Goal: Communication & Community: Answer question/provide support

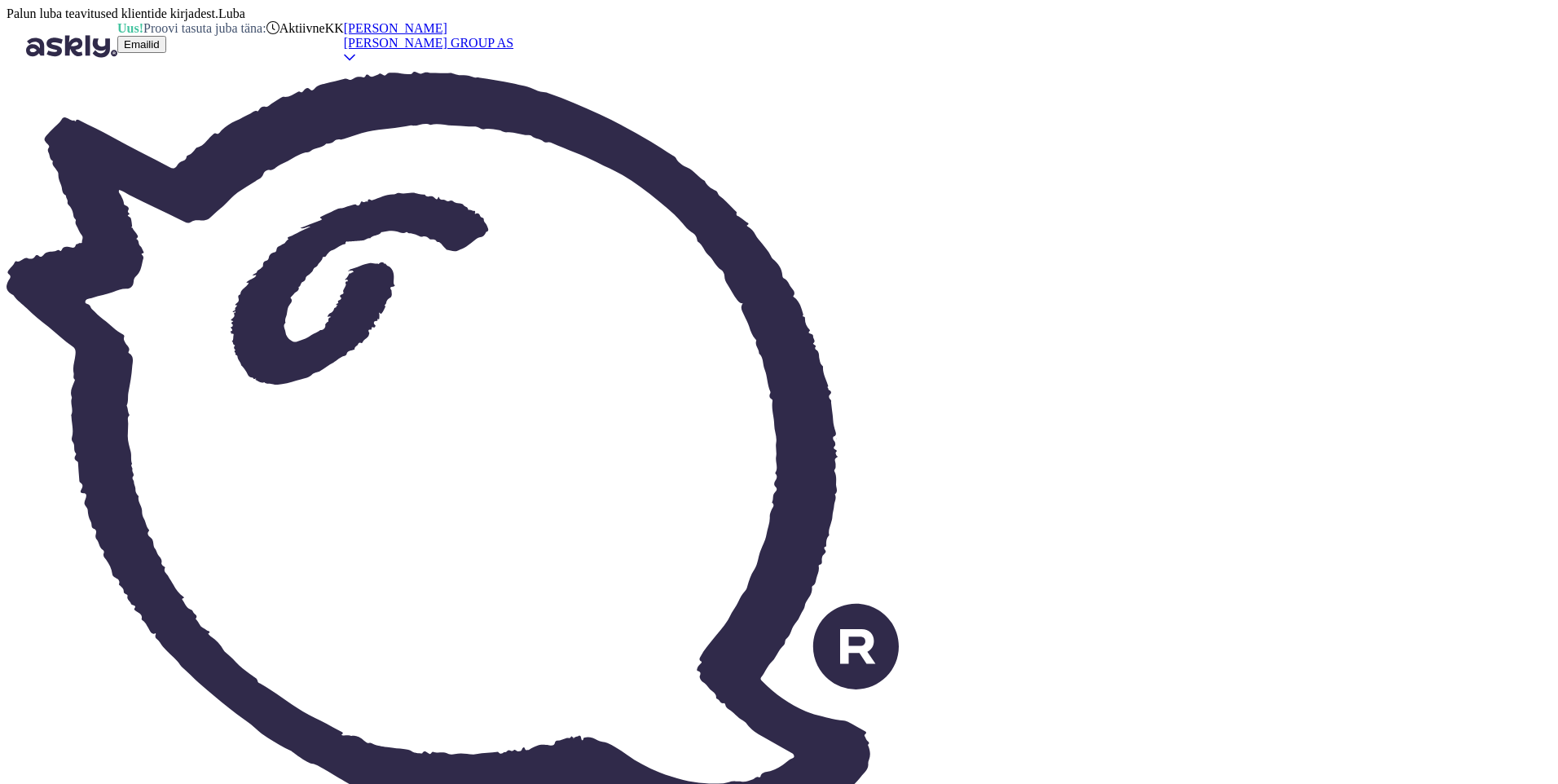
scroll to position [1003, 0]
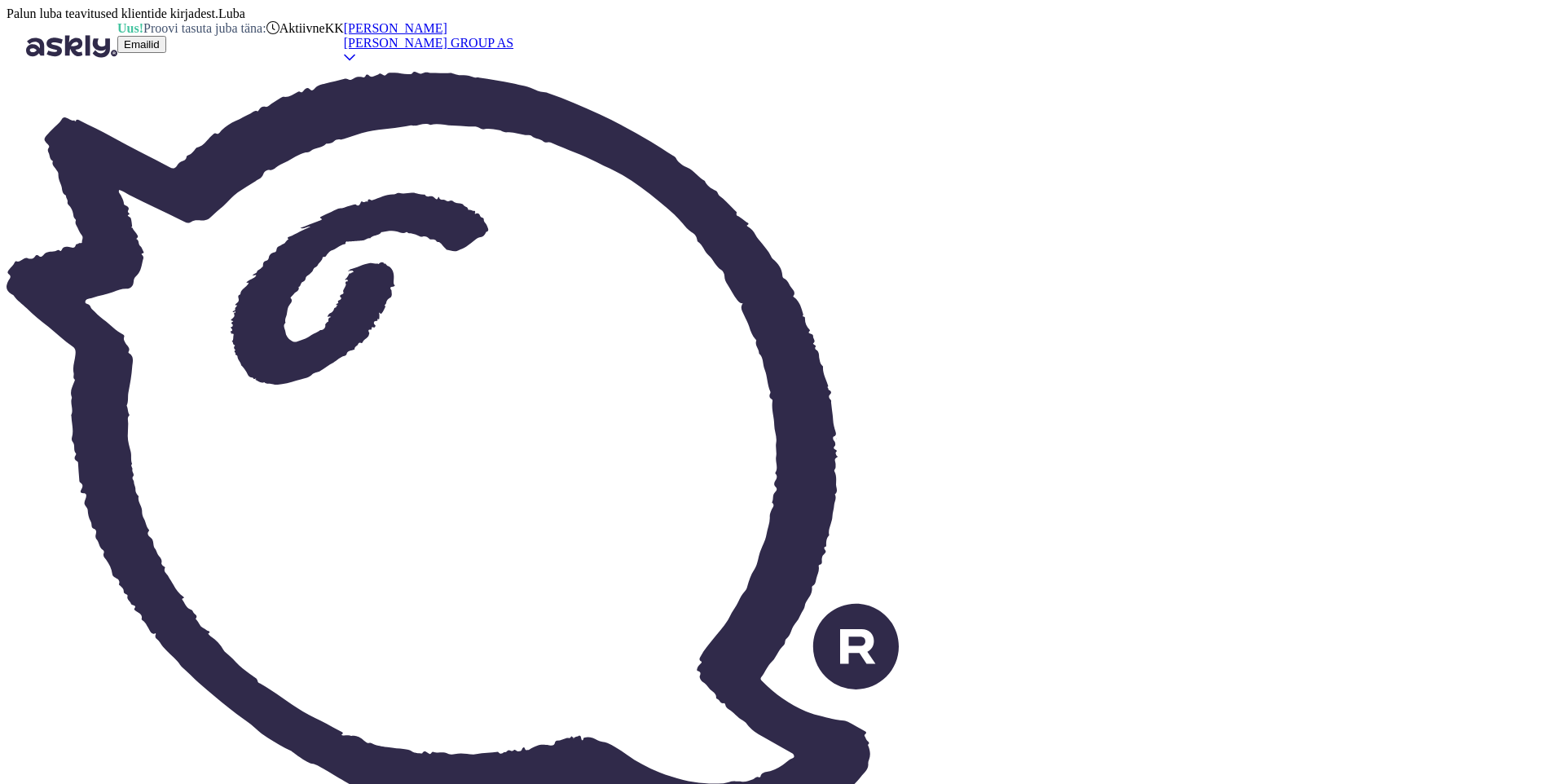
scroll to position [0, 0]
drag, startPoint x: 1069, startPoint y: 671, endPoint x: 1054, endPoint y: 676, distance: 15.8
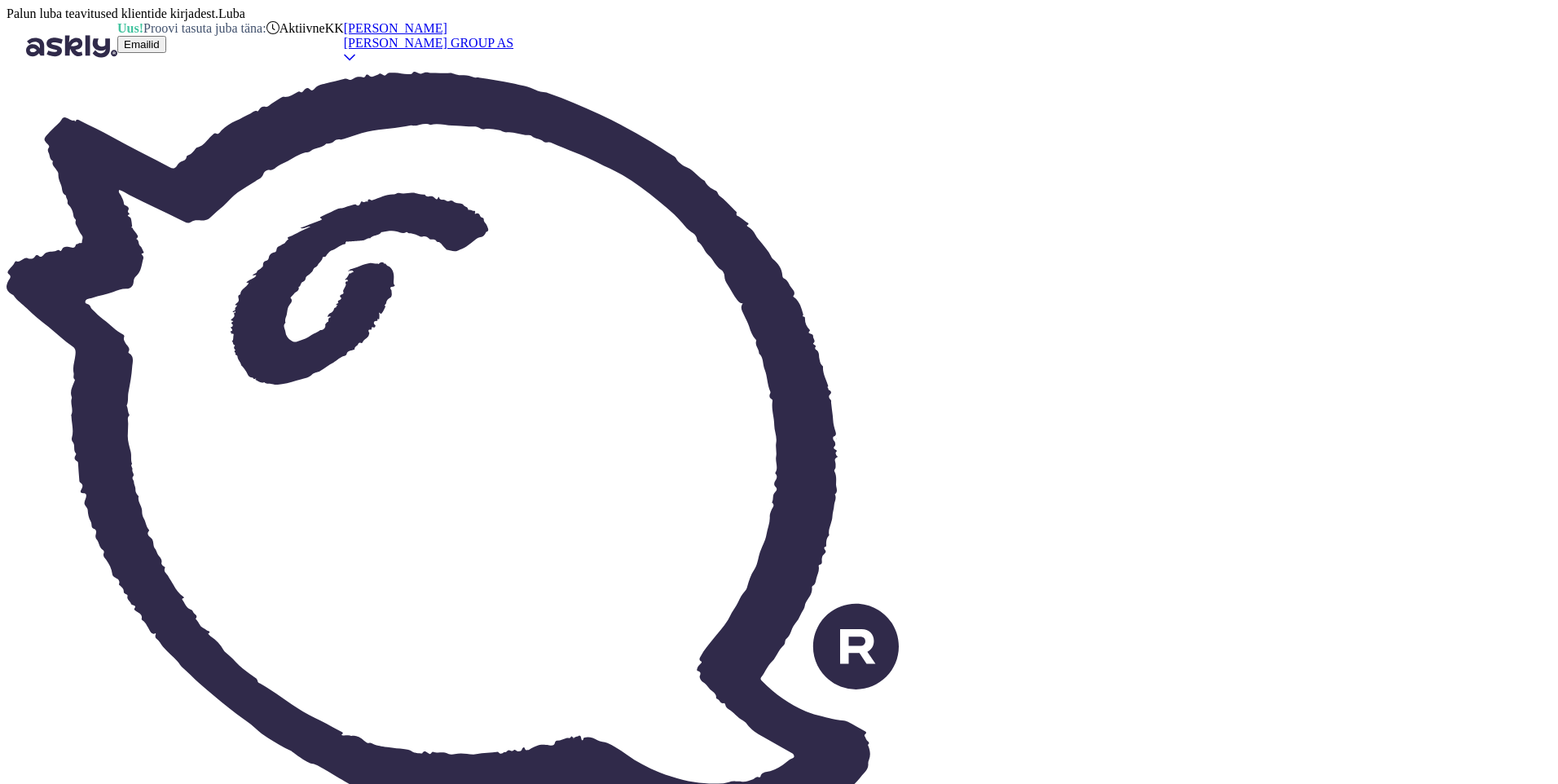
drag, startPoint x: 399, startPoint y: 709, endPoint x: 418, endPoint y: 709, distance: 19.0
type textarea "Vabandame,"
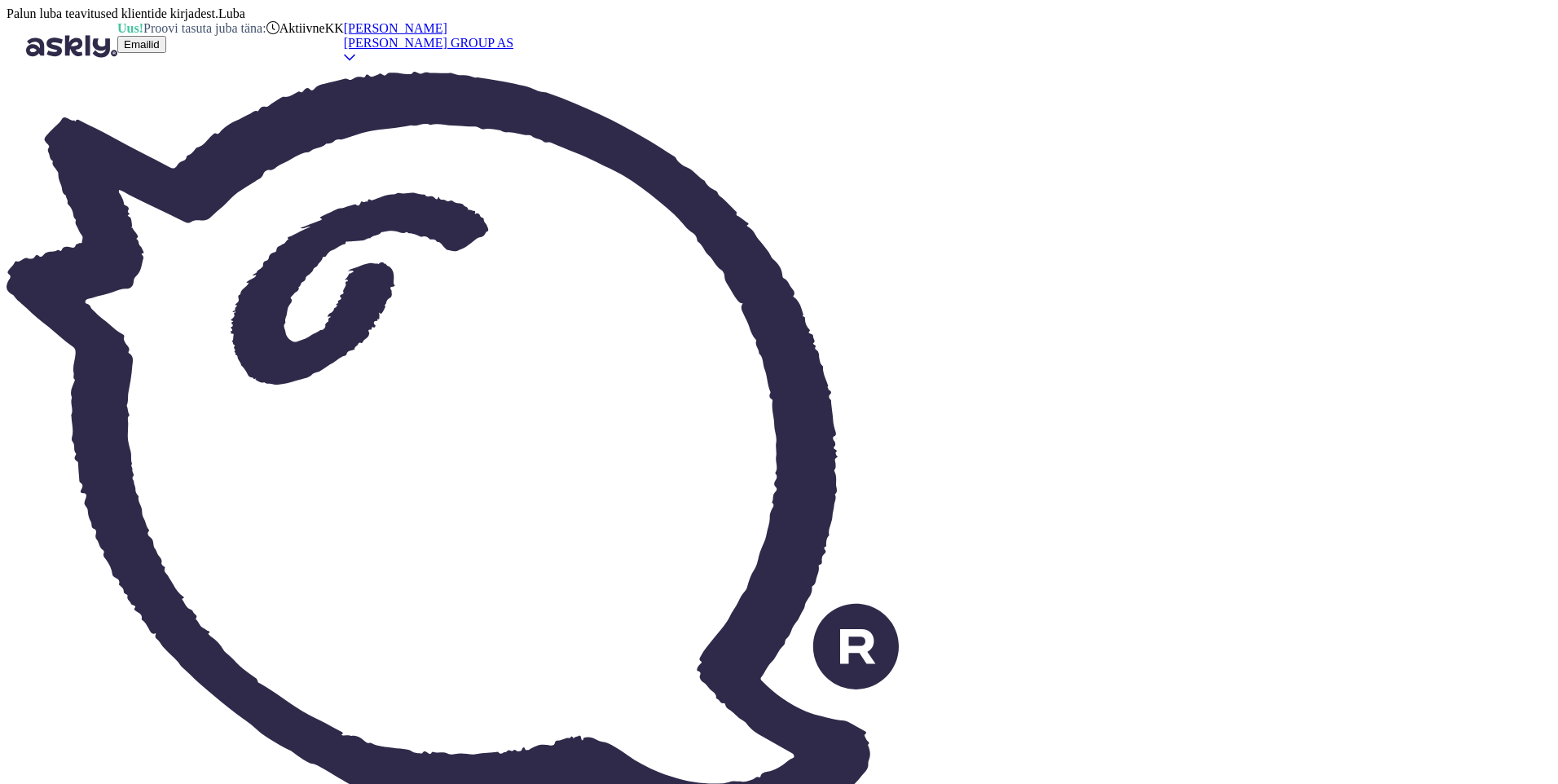
type textarea "Приносим извинения."
type textarea "Vabandame, kui"
type textarea "Приносим извинения, если"
type textarea "Vabandame, kui l"
type textarea "Извините, если это лизание."
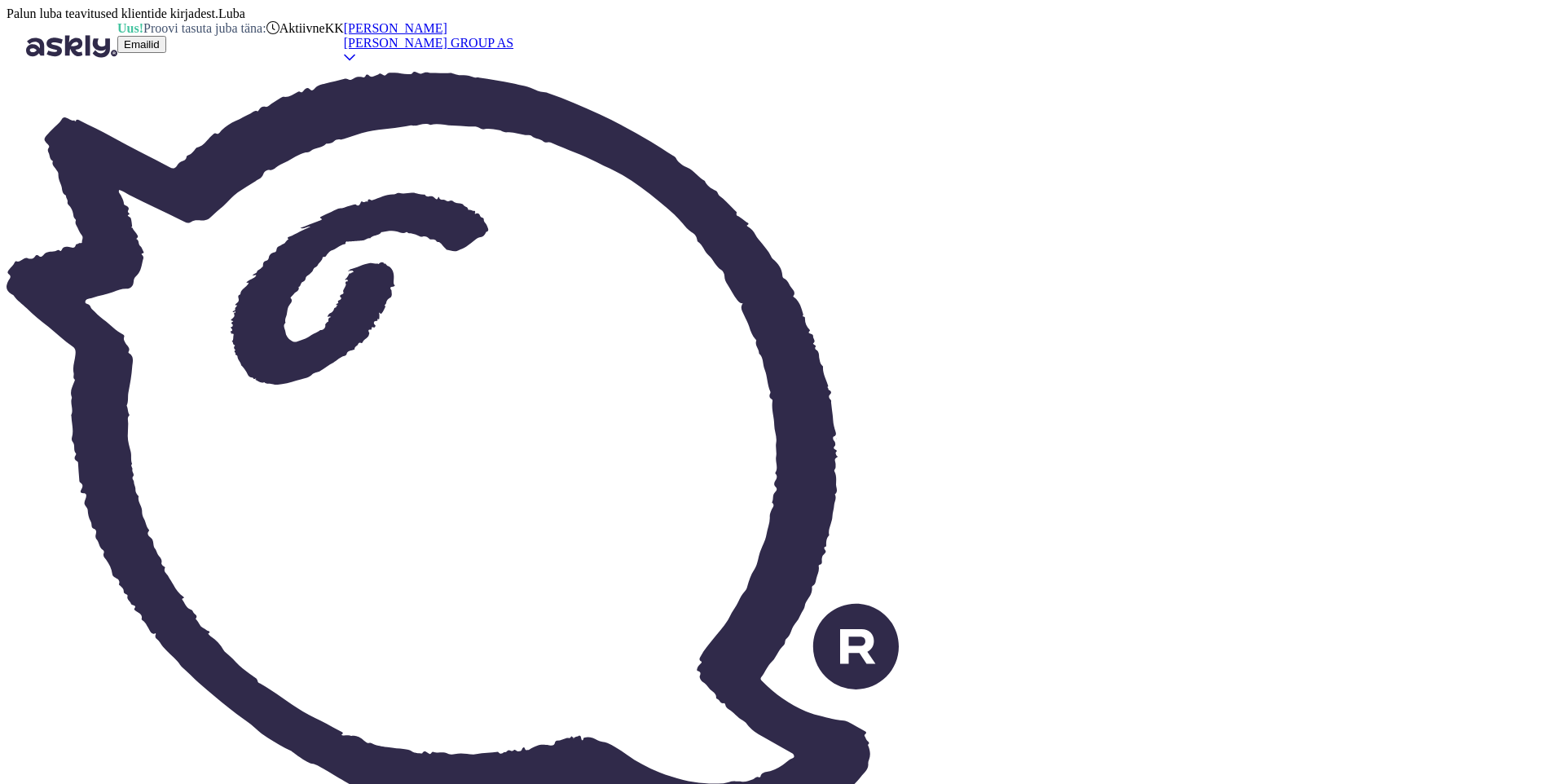
type textarea "Vabandame, [PERSON_NAME]"
type textarea "Извините, если замок"
type textarea "Vabandame, [PERSON_NAME] ei s"
type textarea "Приносим извинения, если замок не сработает."
type textarea "Vabandame, [PERSON_NAME] ei sobinud."
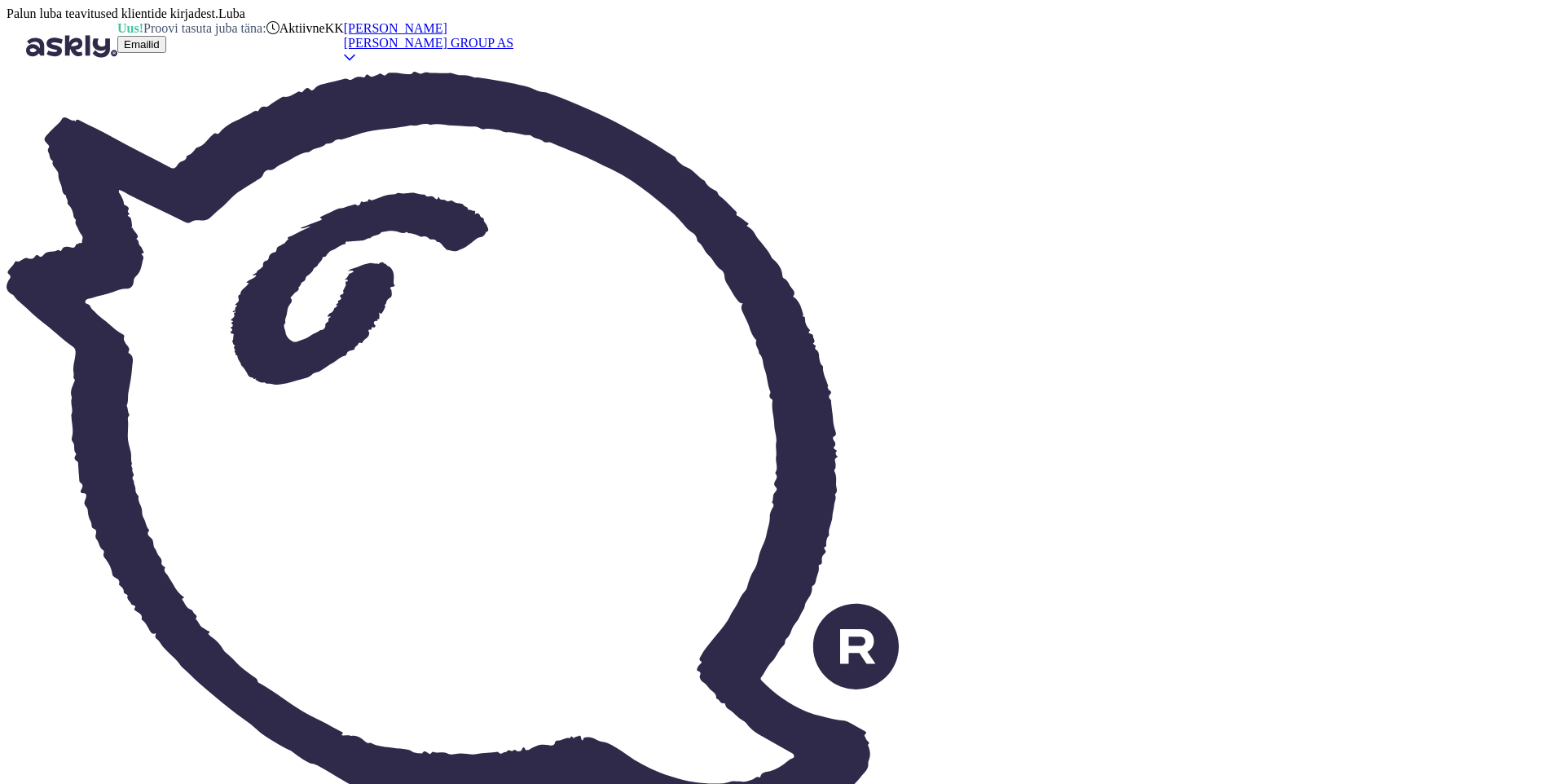
type textarea "Приносим извинения, если замок не подошел."
type textarea "Vabandame, [PERSON_NAME] ei sobinud. Seda"
type textarea "Приносим извинения, если замок не подошёл. Это"
type textarea "Vabandame, [PERSON_NAME] ei sobinud. Seda probleemi sa"
type textarea "Приносим извинения, если замок не подошёл. Эта проблема"
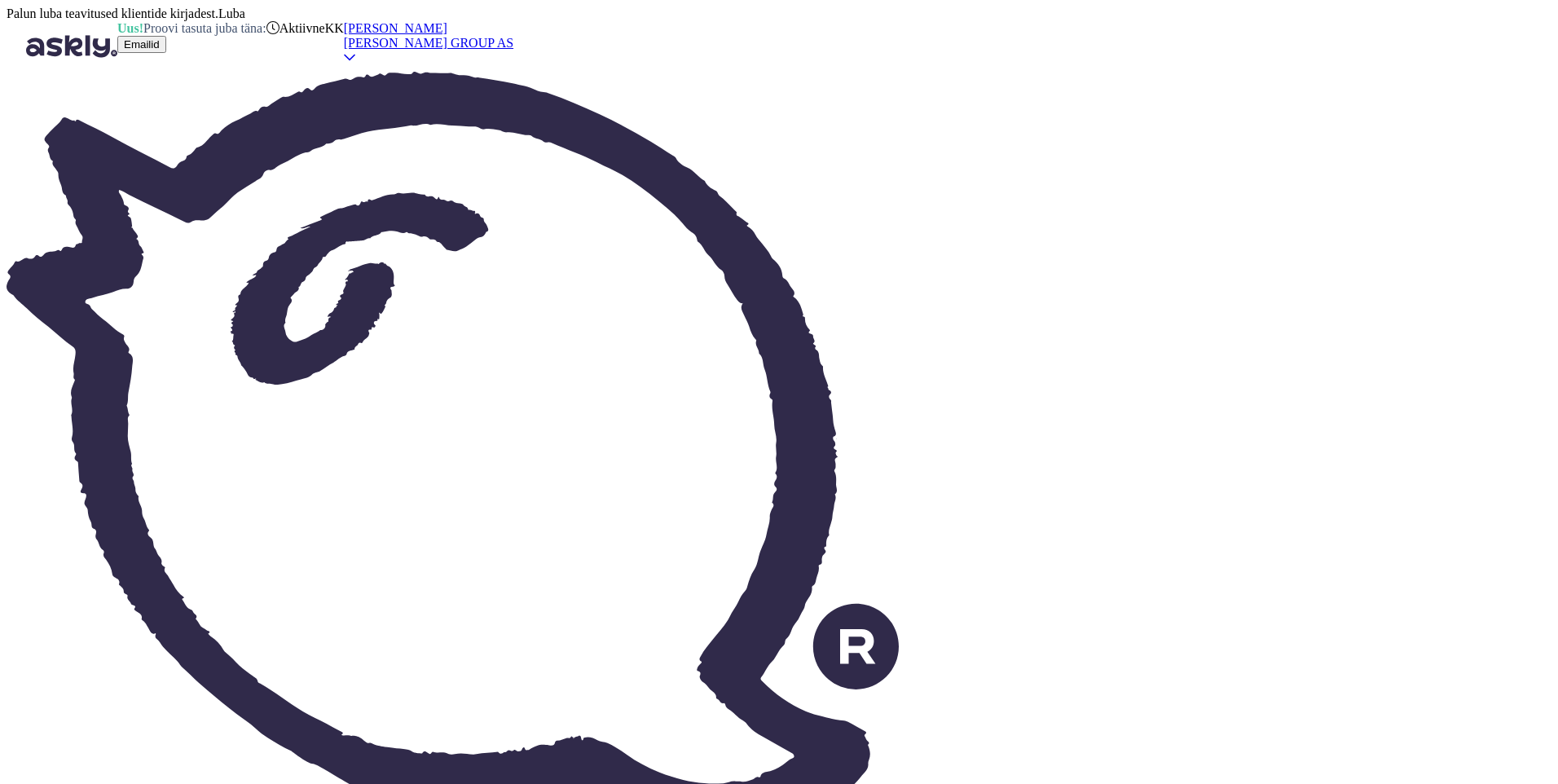
type textarea "Vabandame, [PERSON_NAME] ei sobinud. Seda probleemi saate"
type textarea "Приносим извинения, если замок не подошёл. Вы можете столкнуться с этой проблем…"
type textarea "Vabandame, [PERSON_NAME] ei sobinud. Seda probleemi saate lahendada"
type textarea "Извините, если замок не подошёл. Вы можете решить эту проблему."
type textarea "Vabandame, [PERSON_NAME] ei sobinud. Seda probleemi saate lahendada ainult k"
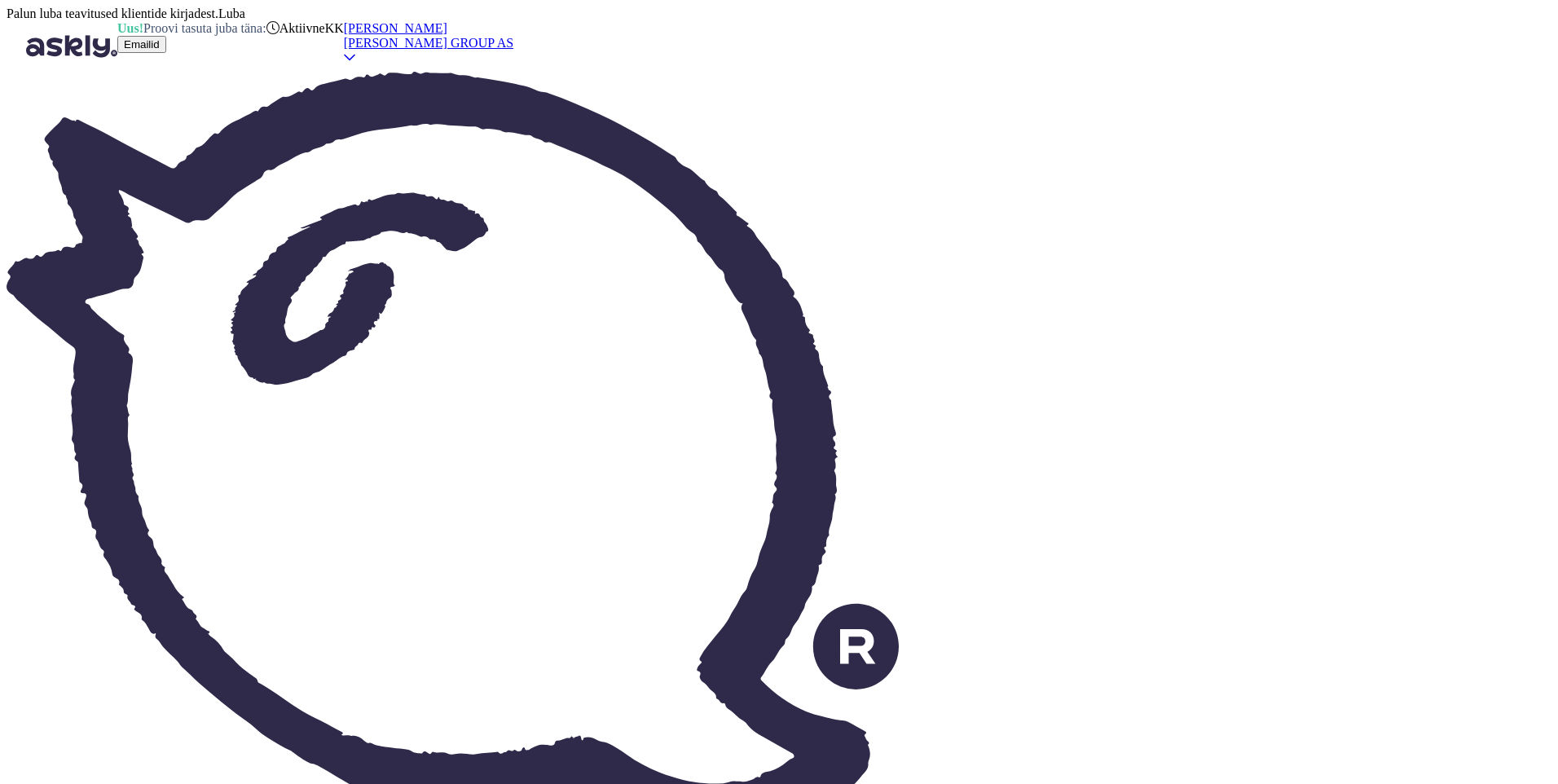
type textarea "Приносим извинения, если замок не подошёл. Эту проблему можно решить только сам…"
type textarea "Vabandame, [PERSON_NAME] ei sobinud. Seda probleemi saate lahendada ainult kaup…"
type textarea "Приносим извинения, если замок не подошёл. Эту проблему можно решить только в м…"
type textarea "Vabandame, [PERSON_NAME] ei sobinud. Seda probleemi saate lahendada ainult kaup…"
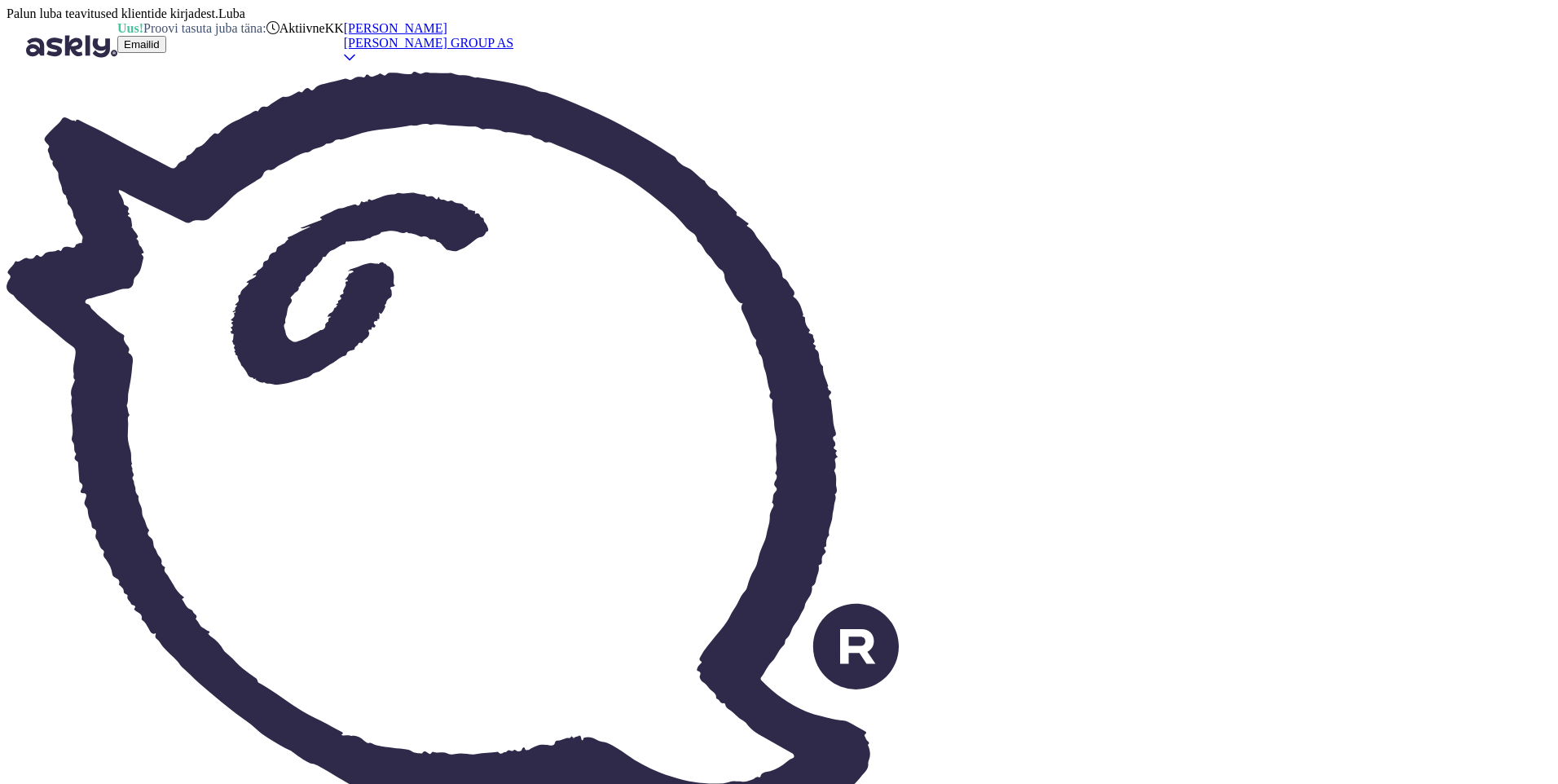
scroll to position [503, 0]
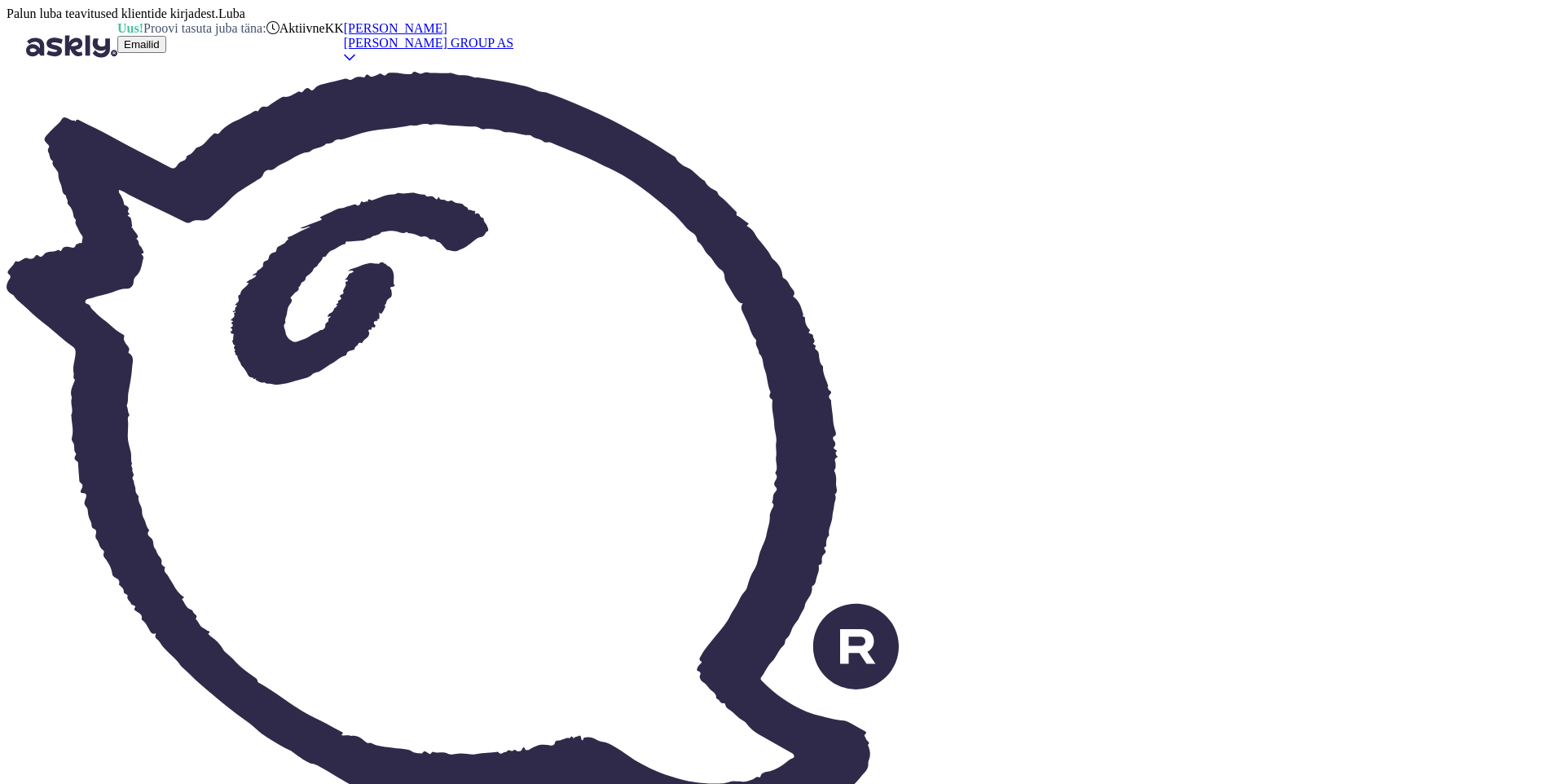
paste textarea "Jah, Fortex Windshield 100 g/m² tuuletõkkemembraan on UV‑[PERSON_NAME], kuid mi…"
type textarea "Jah, Fortex Windshield 100 g/m² tuuletõkkemembraan on UV‑[PERSON_NAME], kuid mi…"
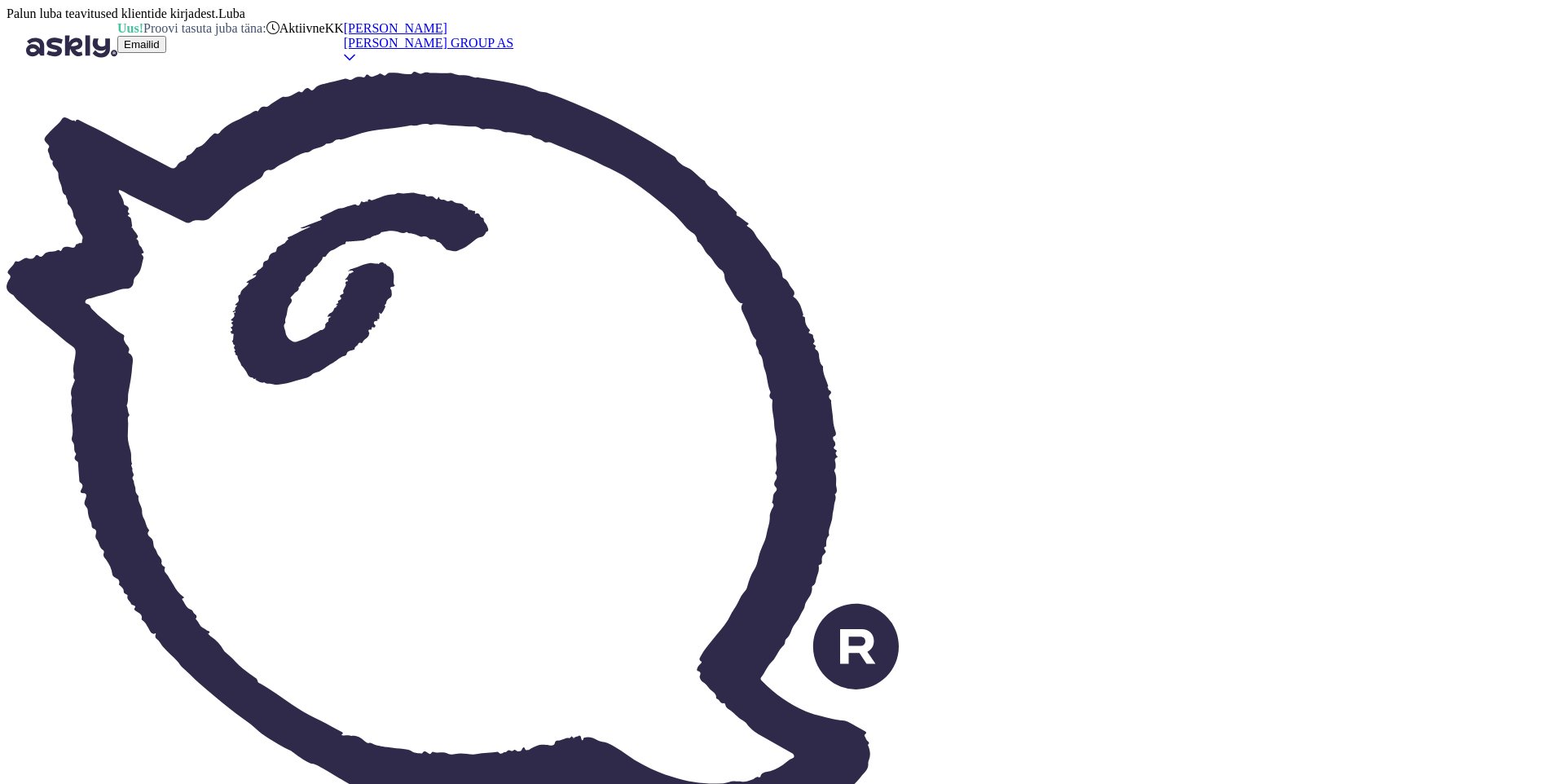
type textarea "Jah,"
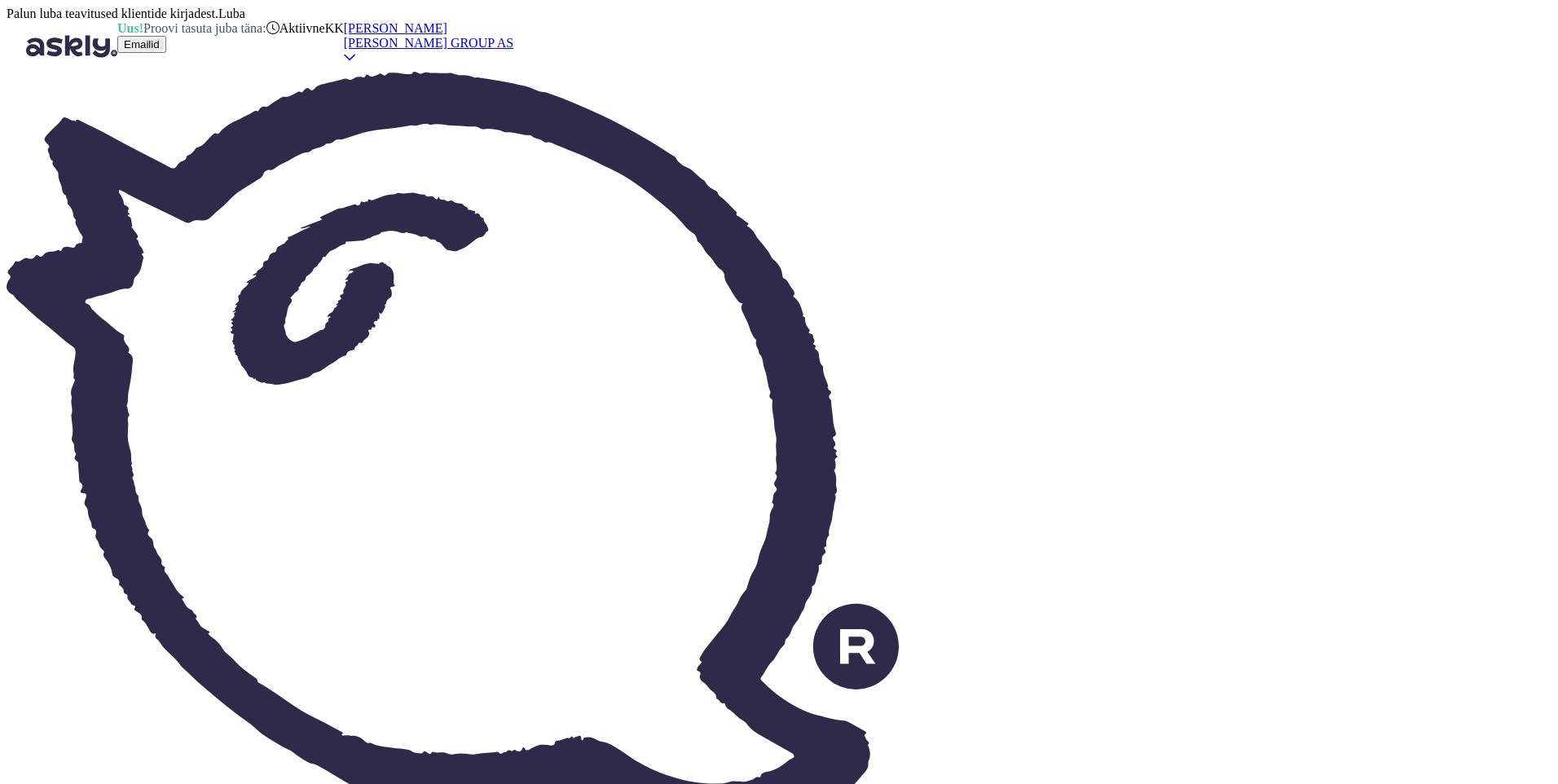
type textarea "Да,"
type textarea "Jah, kui"
type textarea "Да, если"
type textarea "Jah, [PERSON_NAME]"
type textarea "Да, если у вас есть ключ."
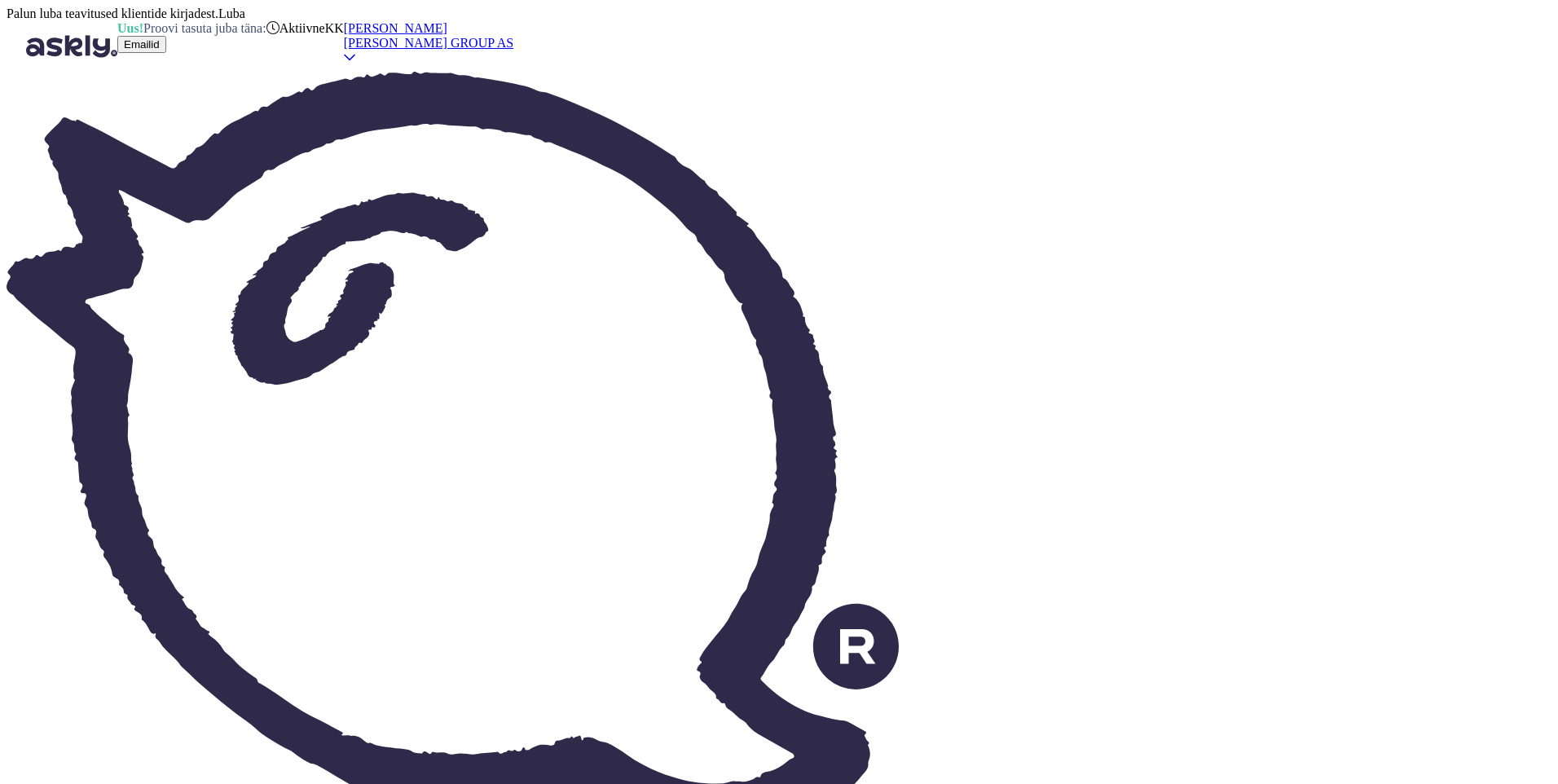
type textarea "Jah, [PERSON_NAME] on k"
type textarea "Да, если есть ключ"
type textarea "Jah, [PERSON_NAME] on kahjustatud,"
type textarea "Да, если ключ поврежден,"
type textarea "Jah, [PERSON_NAME] on kahjustatud, siis"
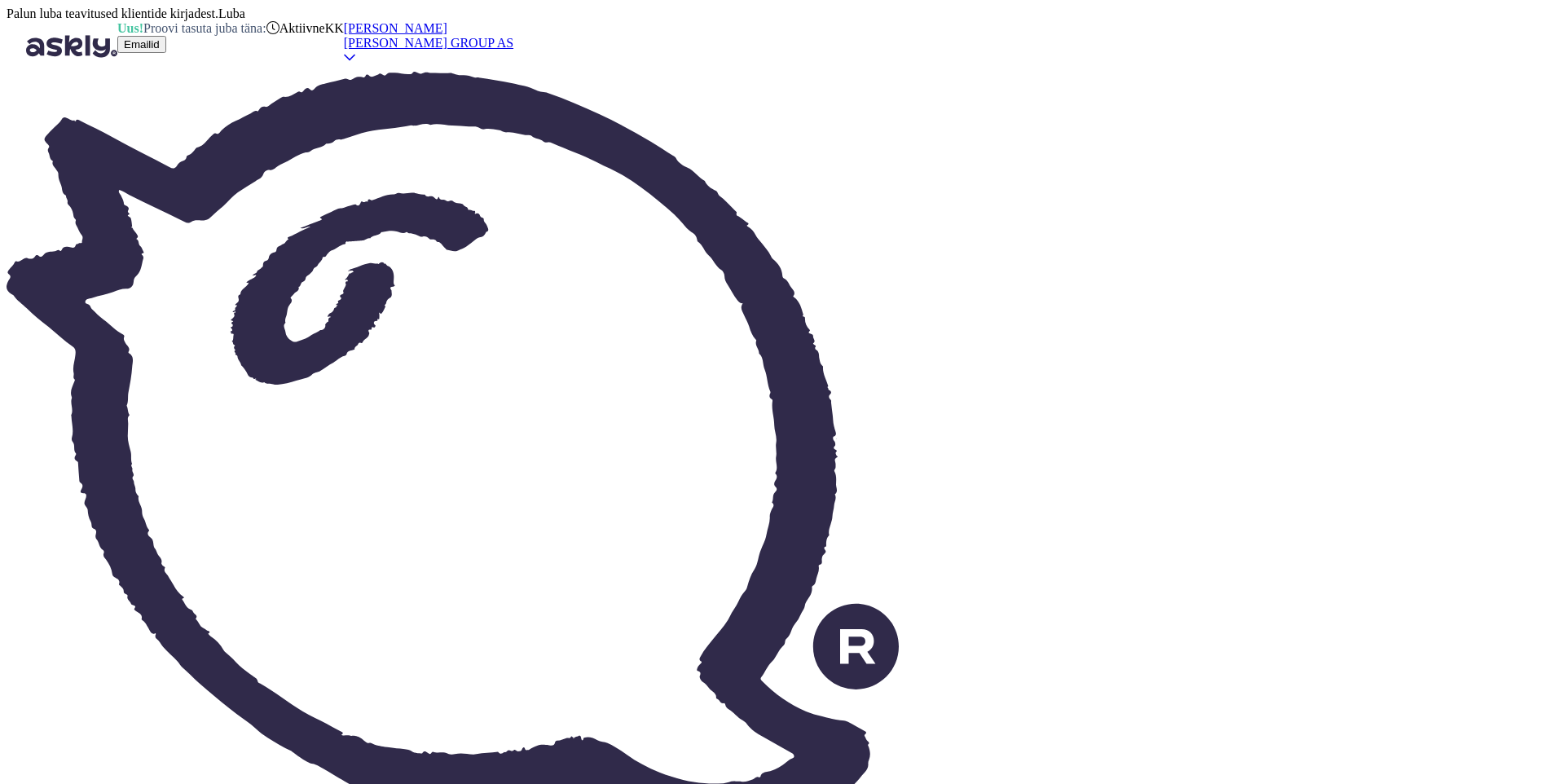
type textarea "Да, если ключ поврежден, то"
type textarea "Jah, [PERSON_NAME] on kahjustatud, siis tagasi"
type textarea "Да, если ключ поврежден, верните его."
type textarea "Jah, [PERSON_NAME] on kahjustatud, siis tagasi viia ei s"
type textarea "Да, если ключ поврежден, он возврату не подлежит."
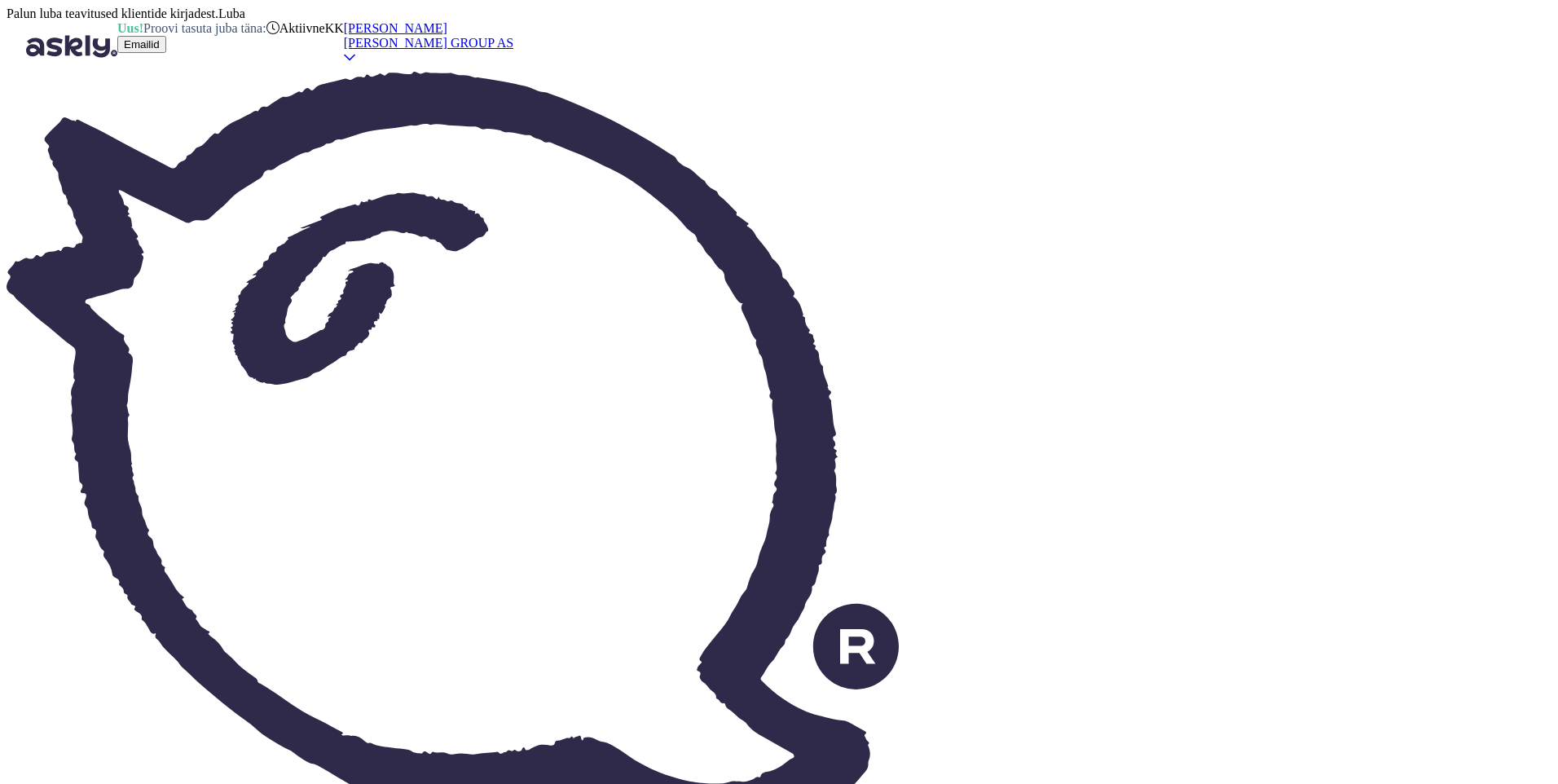
type textarea "Jah, [PERSON_NAME] on kahjustatud, siis tagasi viia ei saa."
drag, startPoint x: 172, startPoint y: 374, endPoint x: 174, endPoint y: 395, distance: 21.1
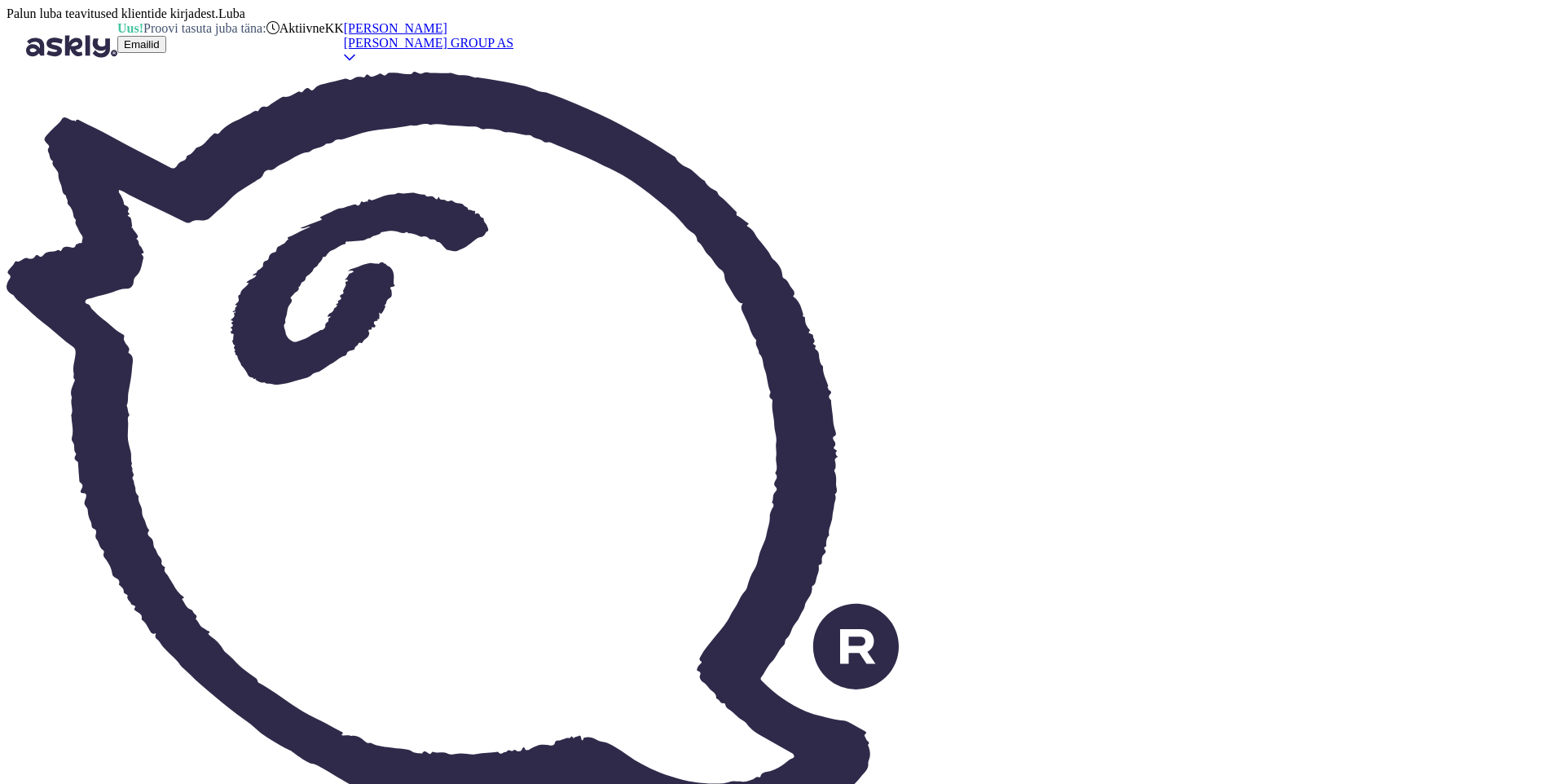
scroll to position [0, 0]
drag, startPoint x: 1457, startPoint y: 380, endPoint x: 1294, endPoint y: 382, distance: 163.0
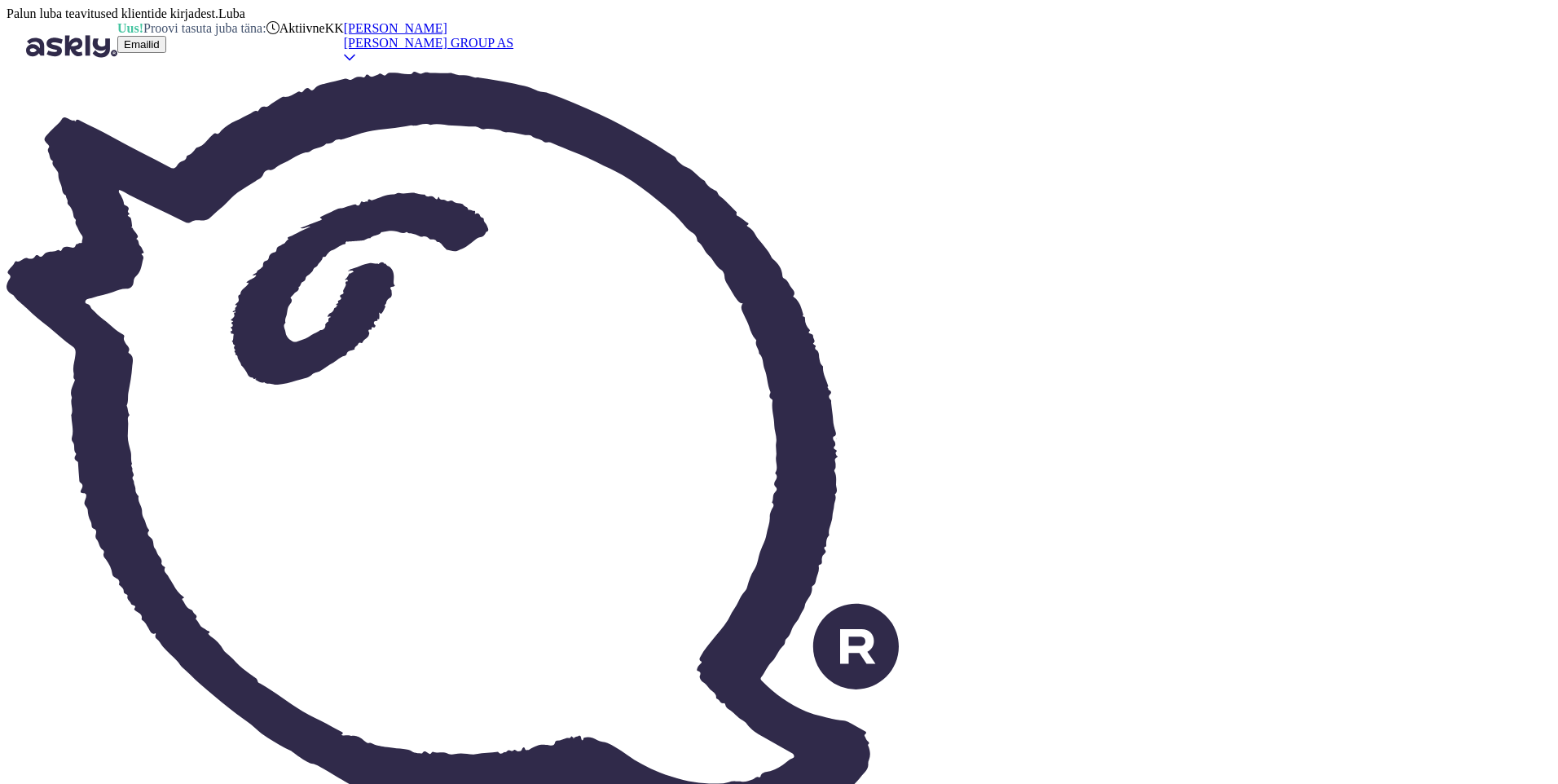
drag, startPoint x: 1294, startPoint y: 382, endPoint x: 1316, endPoint y: 375, distance: 23.1
copy p "[EMAIL_ADDRESS][DOMAIN_NAME]"
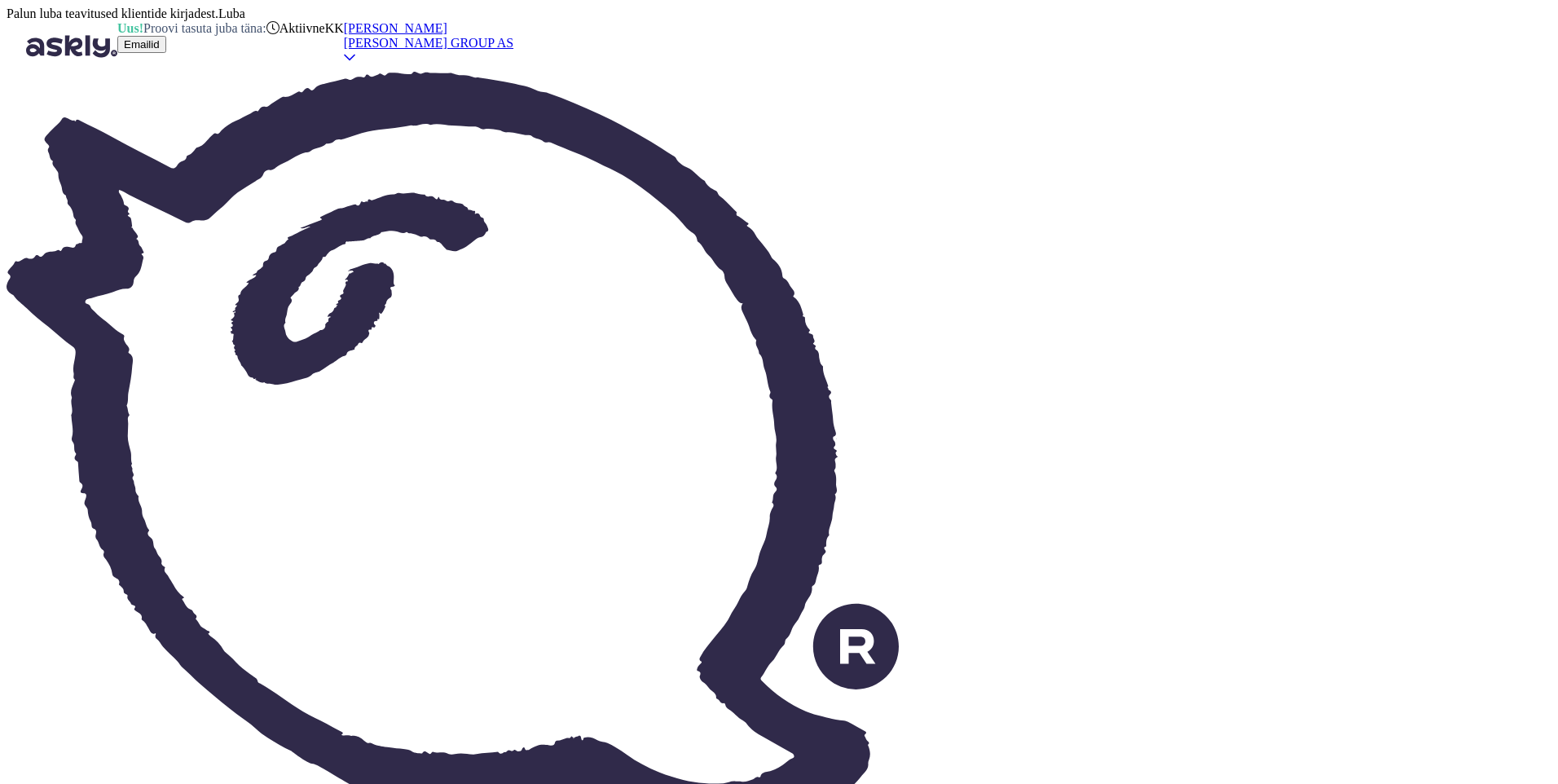
type textarea "Pretensiooni"
type textarea "Требовать"
type textarea "Pretensiooni saate"
type textarea "Вы можете подать иск."
type textarea "Pretensiooni saate saat"
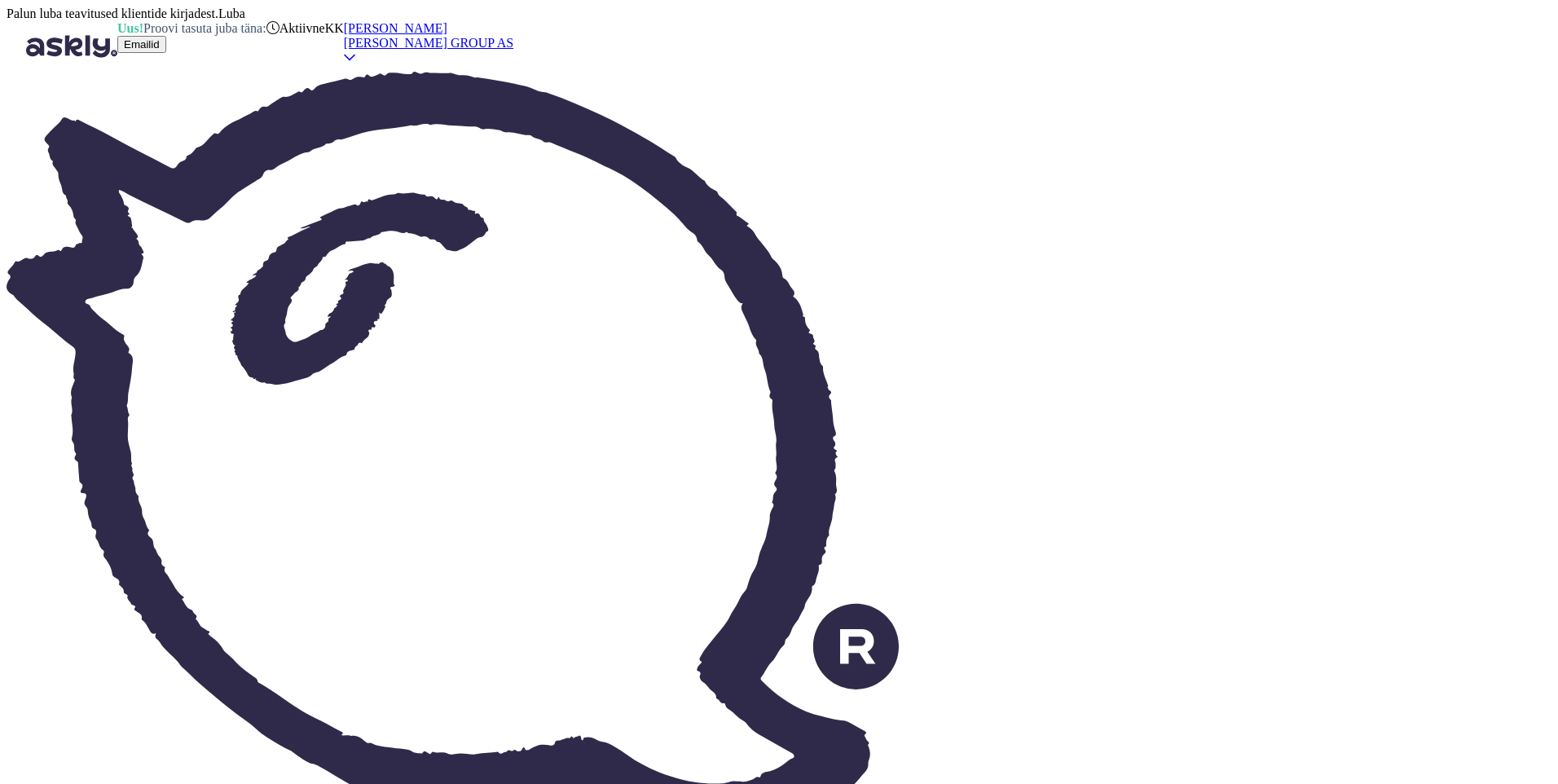
type textarea "Вы можете подать претензию."
type textarea "Pretensiooni saate saata"
type textarea "Вы можете отправить претензию"
type textarea "Pretensiooni saate saata kirj"
type textarea "Вы можете направить претензию письмом."
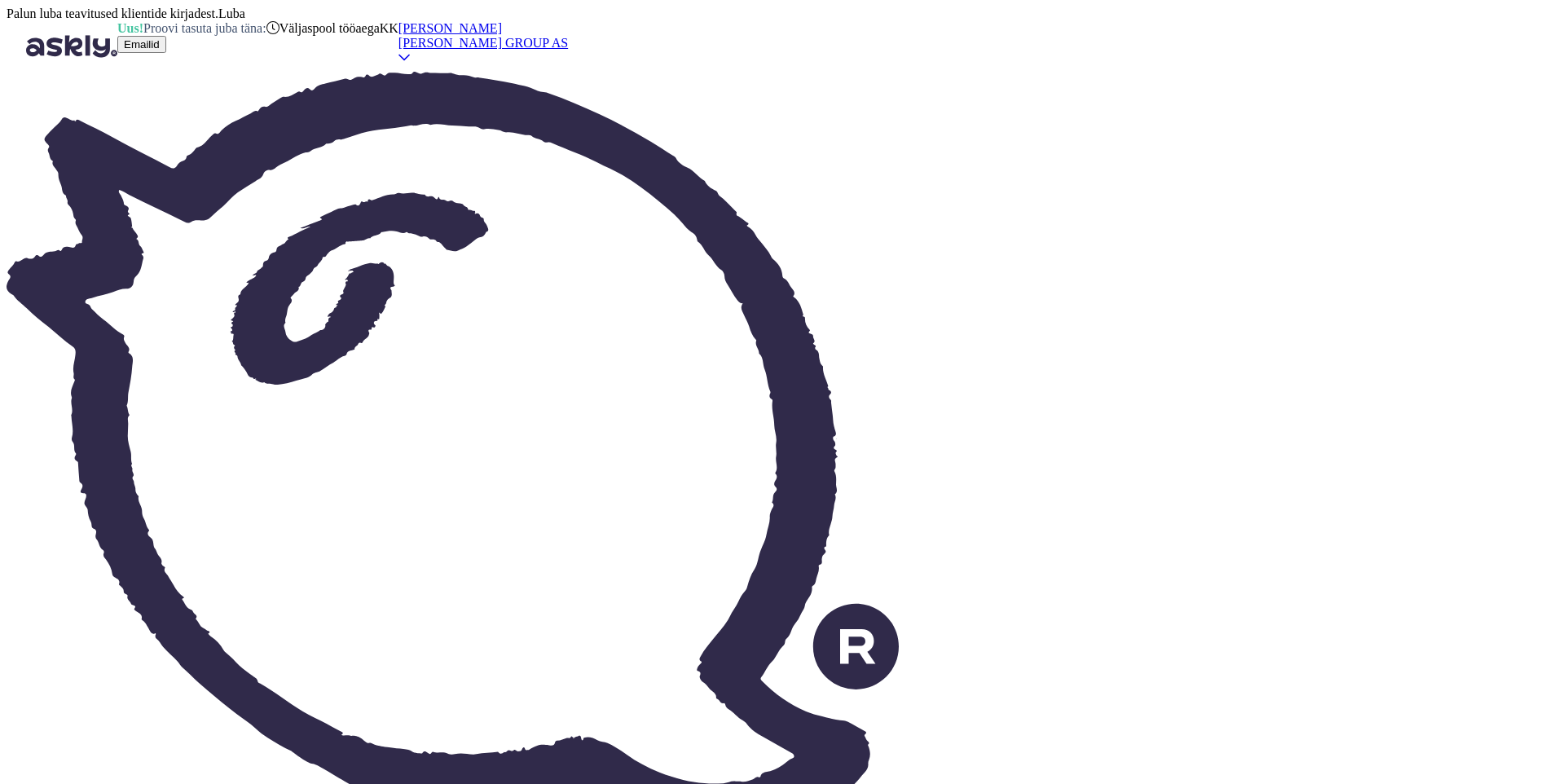
type textarea "Pretensiooni saate saata kirjalikult"
type textarea "Вы можете направить претензию в письменном виде."
type textarea "Pretensiooni saate saata kirjalikult klienditugi"
type textarea "Вы можете направить письменную претензию в службу поддержки клиентов."
type textarea "Pretensiooni saate saata kirjalikult klienditugi@[PERSON_NAME]"
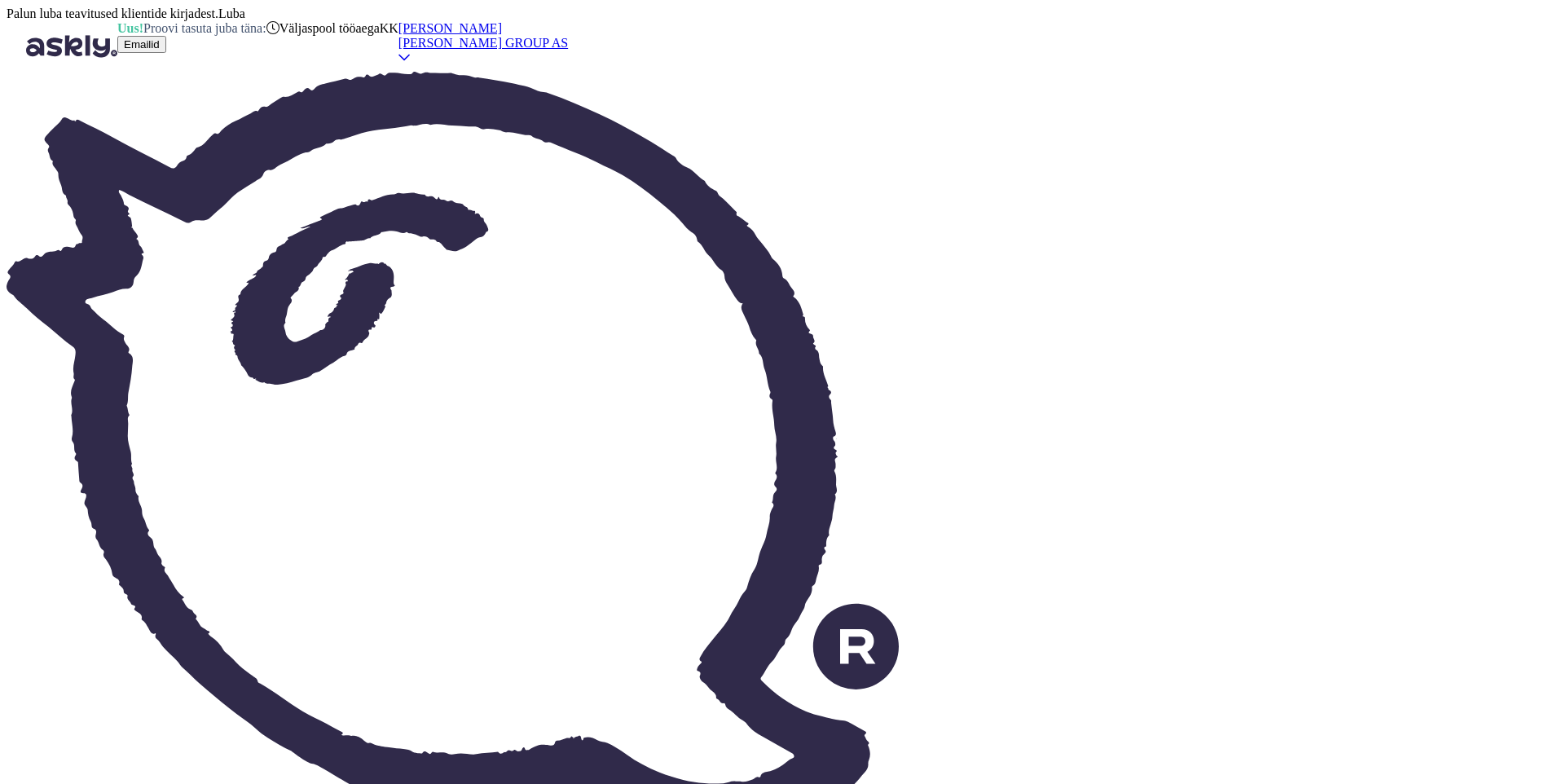
type textarea "Вы можете направить свою претензию в письменном виде по адресу customer support…"
type textarea "Pretensiooni saate saata kirjalikult [EMAIL_ADDRESS][PERSON_NAME][DOMAIN_NAME] …"
type textarea "Вы можете отправить претензию в письменном виде [EMAIL_ADDRESS][PERSON_NAME][DO…"
type textarea "Pretensiooni saate saata kirjalikult [EMAIL_ADDRESS][PERSON_NAME][DOMAIN_NAME] …"
type textarea "Вы можете отправить свою претензию в письменном виде [EMAIL_ADDRESS][PERSON_NAM…"
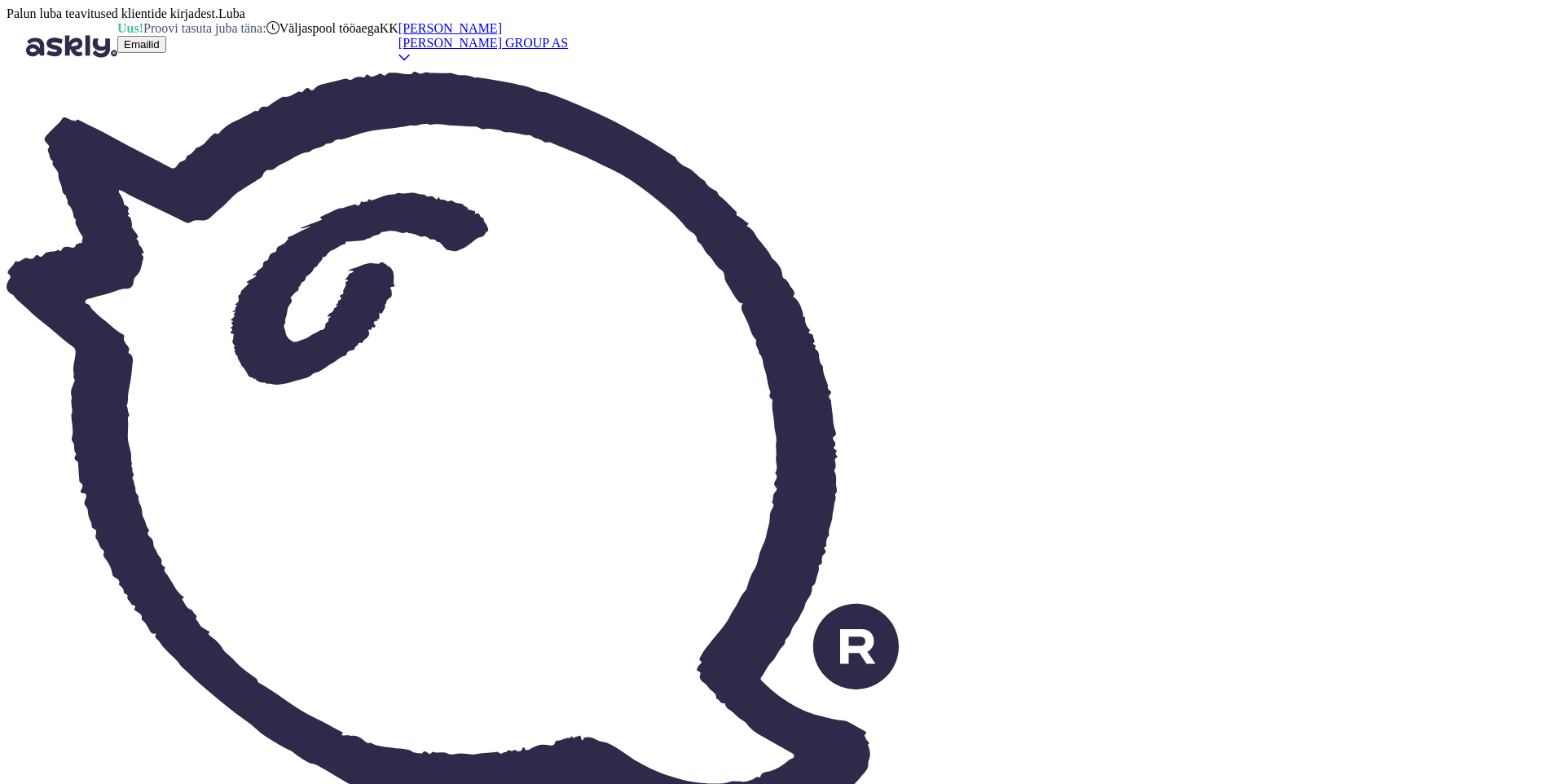
type textarea "Pretensiooni saate saata kirjalikult [EMAIL_ADDRESS][PERSON_NAME][DOMAIN_NAME] …"
type textarea "Вы можете отправить претензию в письменном виде [EMAIL_ADDRESS][PERSON_NAME][DO…"
type textarea "Pretensiooni saate saata kirjalikult [EMAIL_ADDRESS][PERSON_NAME][DOMAIN_NAME] …"
type textarea "Вы можете отправить свою претензию в письменном виде [EMAIL_ADDRESS][PERSON_NAM…"
type textarea "Pretensiooni saate saata kirjalikult [EMAIL_ADDRESS][PERSON_NAME][DOMAIN_NAME] …"
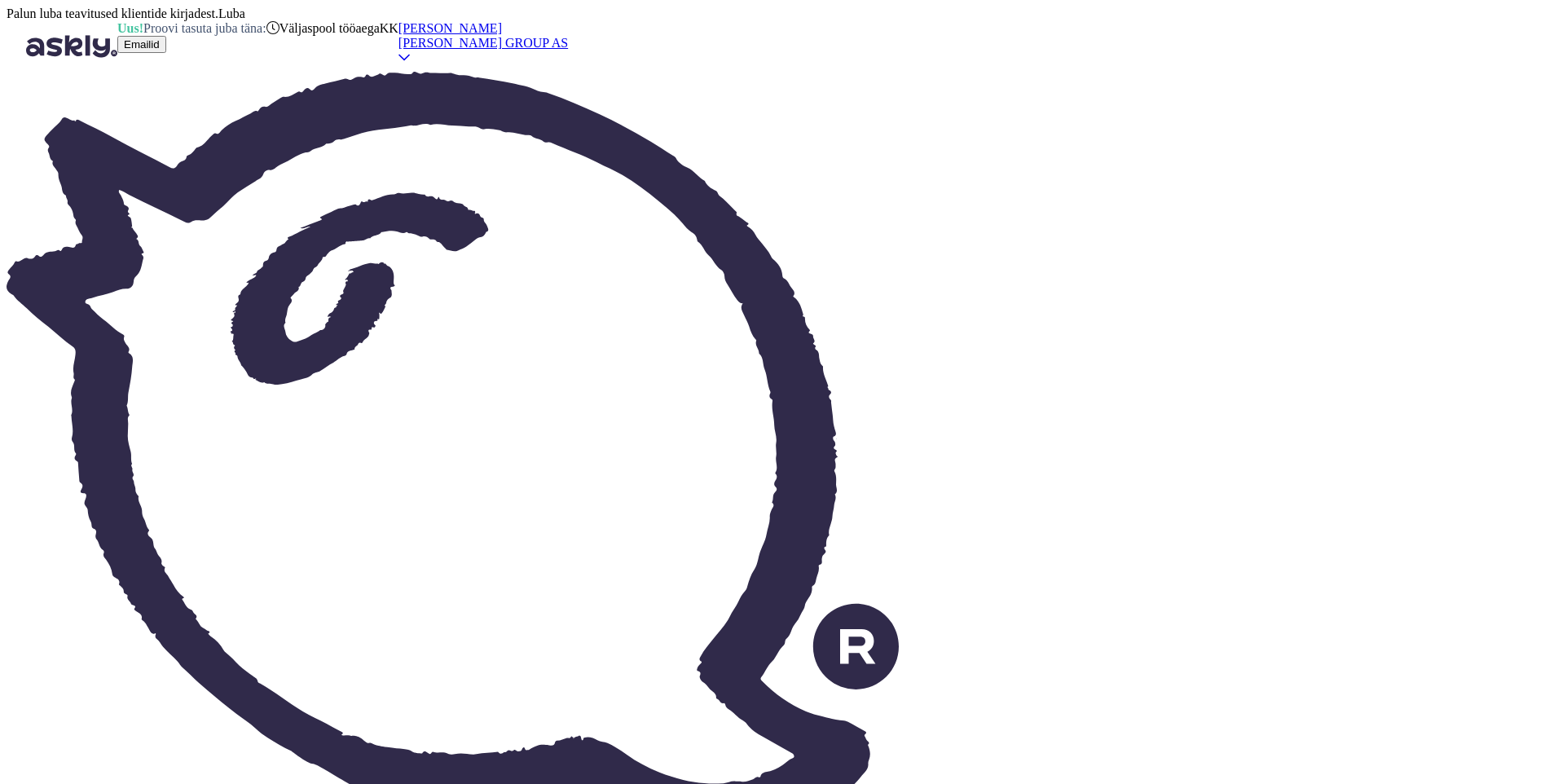
type textarea "Вы можете отправить свою претензию в письменном виде [EMAIL_ADDRESS][PERSON_NAM…"
type textarea "Pretensiooni saate saata kirjalikult [EMAIL_ADDRESS][PERSON_NAME][DOMAIN_NAME] …"
type textarea "Вы можете отправить свою претензию в письменном виде [EMAIL_ADDRESS][PERSON_NAM…"
type textarea "Pretensiooni saate saata kirjalikult [EMAIL_ADDRESS][PERSON_NAME][DOMAIN_NAME] …"
type textarea "Вы можете отправить претензию в письменном виде [EMAIL_ADDRESS][PERSON_NAME][DO…"
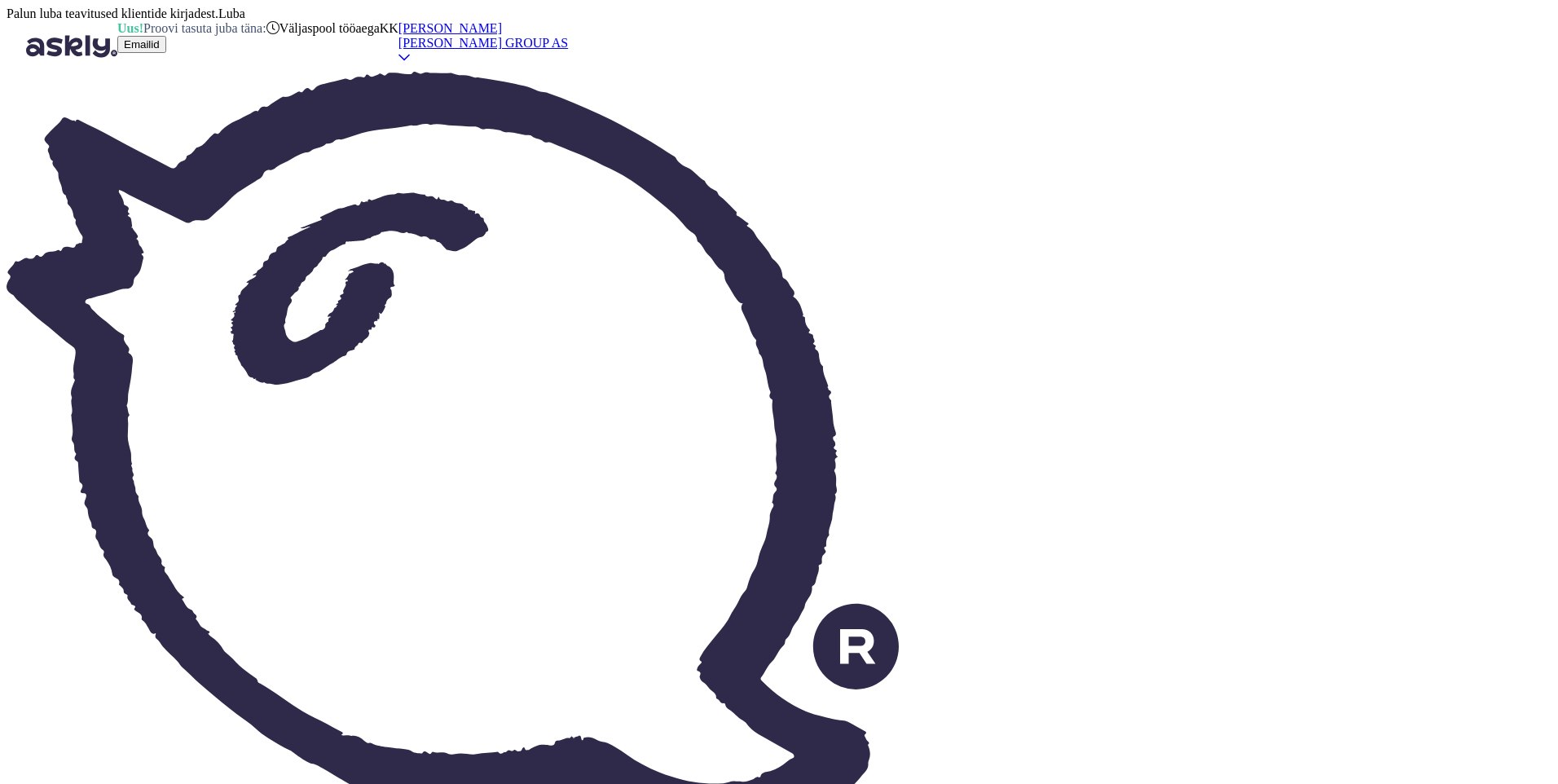
type textarea "Pretensiooni saate saata kirjalikult [EMAIL_ADDRESS][PERSON_NAME][DOMAIN_NAME] …"
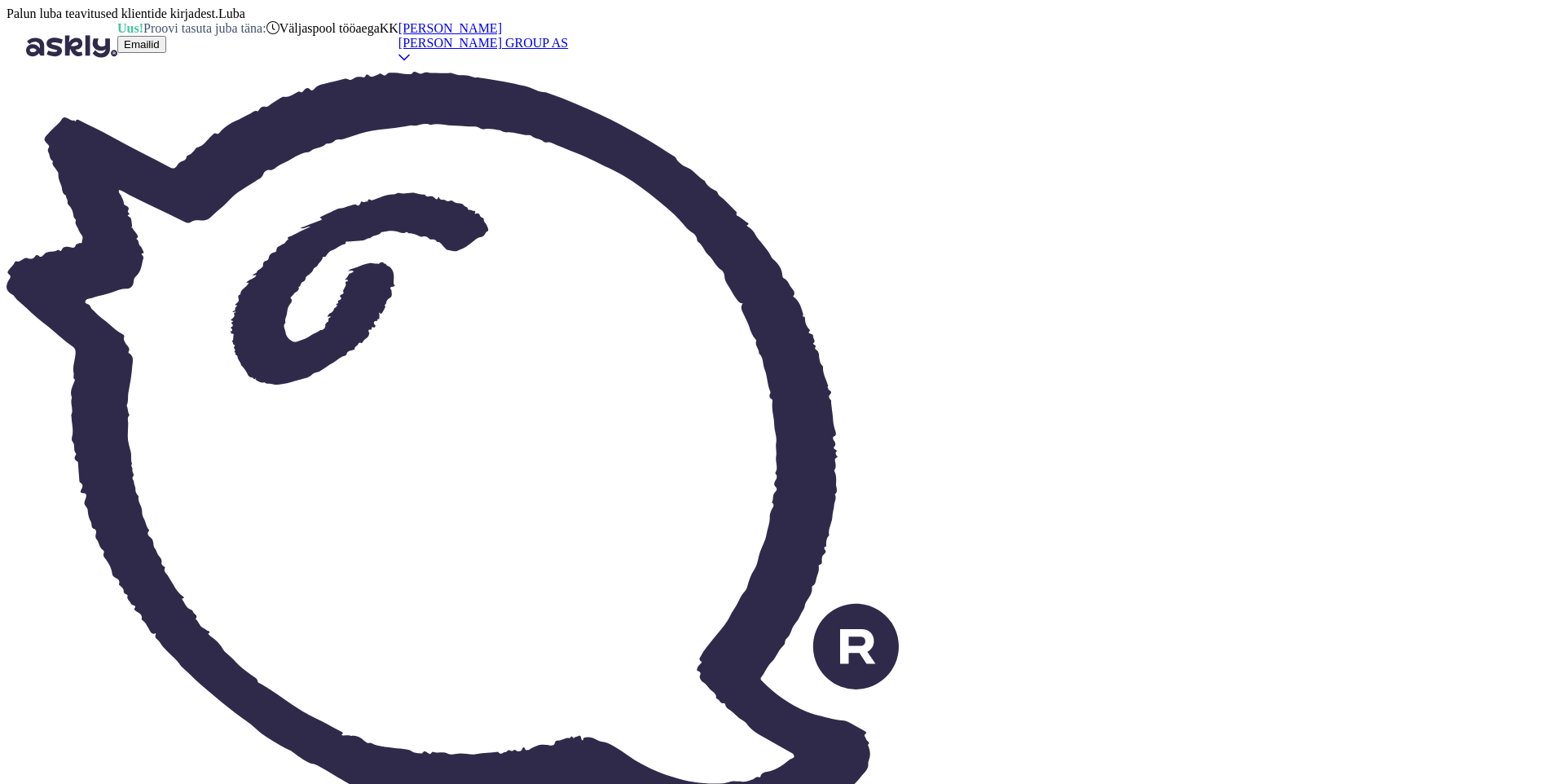
type textarea "Vabandame tekkinud viivituse pärast. Hankija laost tellitavad tooted (E30004798…"
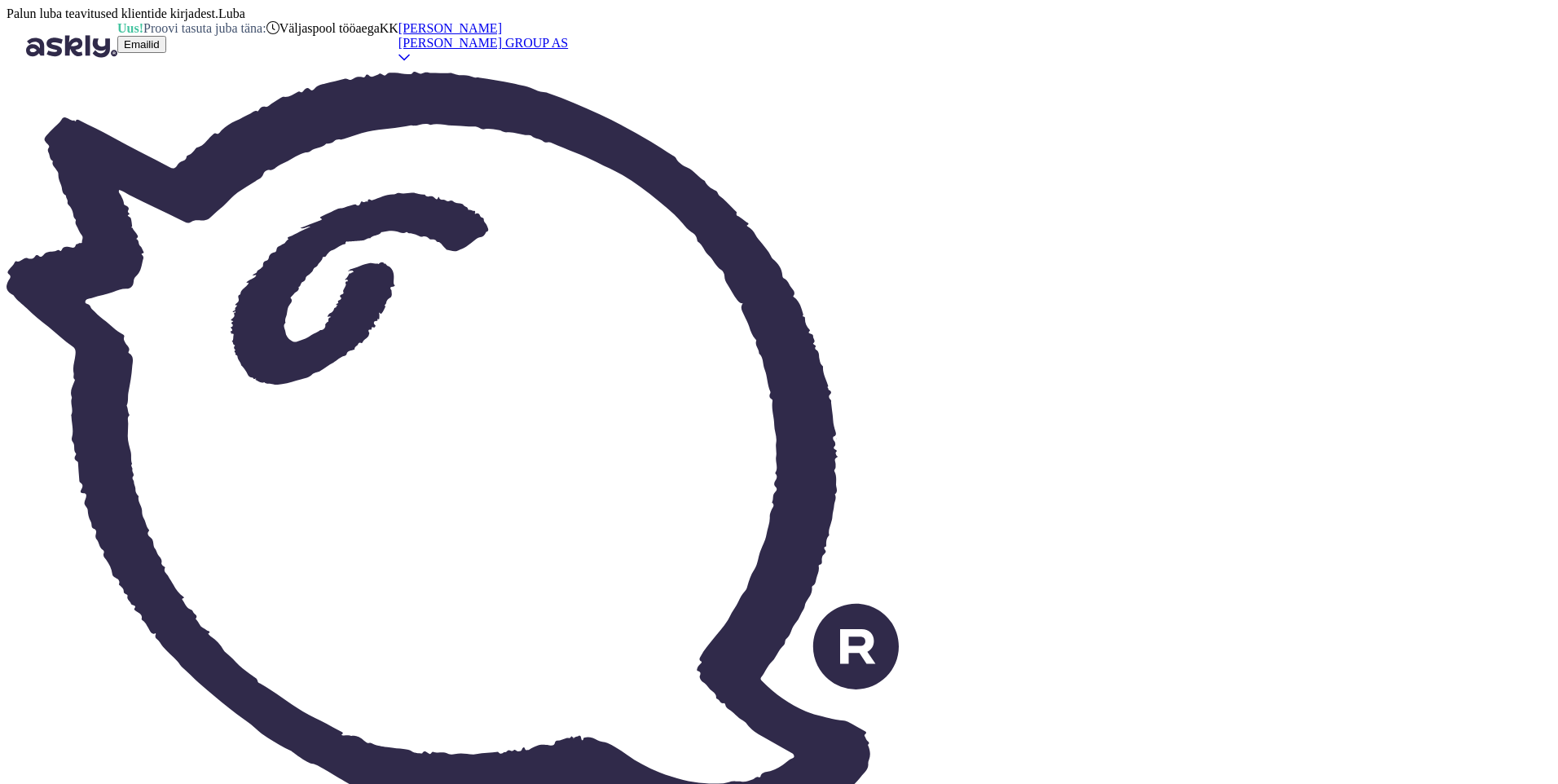
scroll to position [0, 0]
click at [410, 51] on icon at bounding box center [404, 57] width 11 height 13
click at [953, 81] on div "Logi välja" at bounding box center [842, 73] width 223 height 14
